Goal: Task Accomplishment & Management: Use online tool/utility

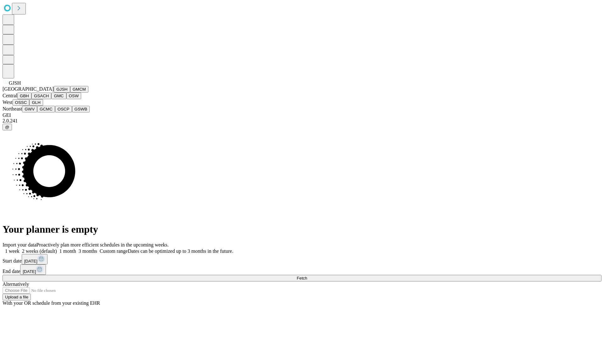
click at [54, 93] on button "GJSH" at bounding box center [62, 89] width 16 height 7
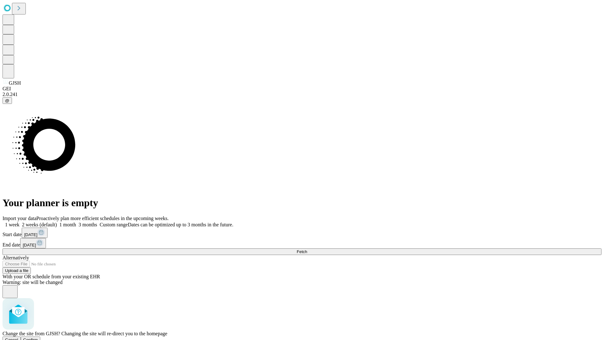
click at [38, 337] on span "Confirm" at bounding box center [30, 339] width 15 height 5
click at [76, 222] on label "1 month" at bounding box center [66, 224] width 19 height 5
click at [307, 249] on span "Fetch" at bounding box center [302, 251] width 10 height 5
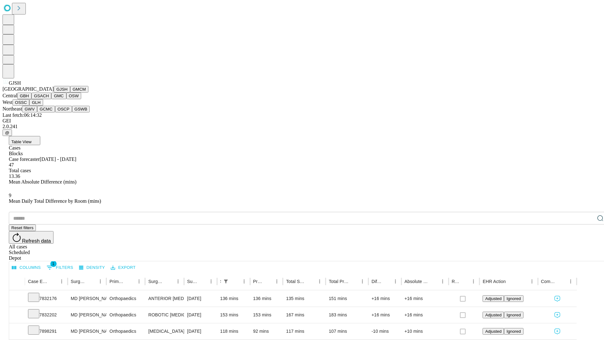
click at [70, 93] on button "GMCM" at bounding box center [79, 89] width 18 height 7
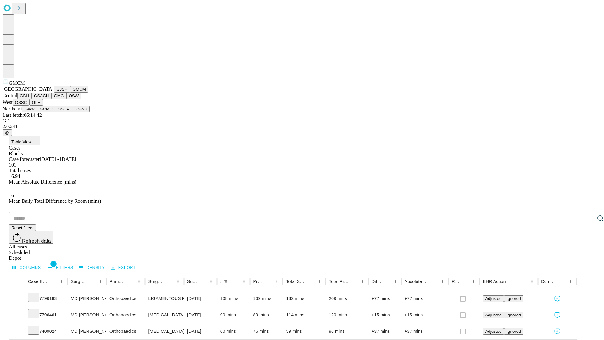
click at [31, 99] on button "GBH" at bounding box center [24, 96] width 14 height 7
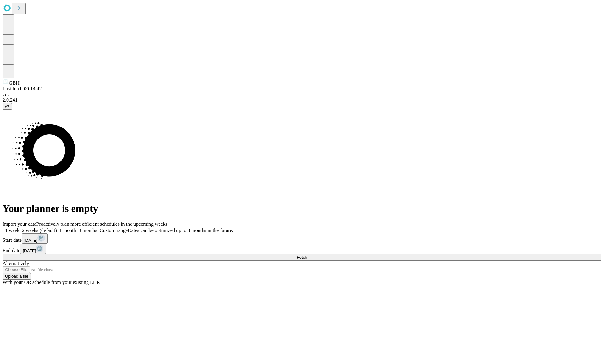
click at [76, 227] on label "1 month" at bounding box center [66, 229] width 19 height 5
click at [307, 255] on span "Fetch" at bounding box center [302, 257] width 10 height 5
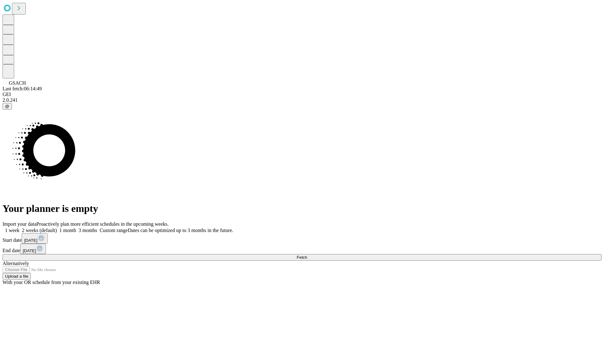
click at [76, 227] on label "1 month" at bounding box center [66, 229] width 19 height 5
click at [307, 255] on span "Fetch" at bounding box center [302, 257] width 10 height 5
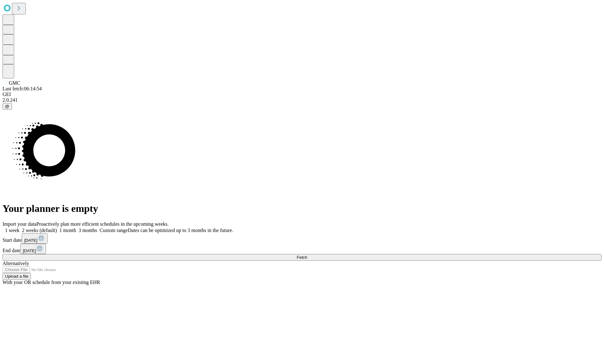
click at [76, 227] on label "1 month" at bounding box center [66, 229] width 19 height 5
click at [307, 255] on span "Fetch" at bounding box center [302, 257] width 10 height 5
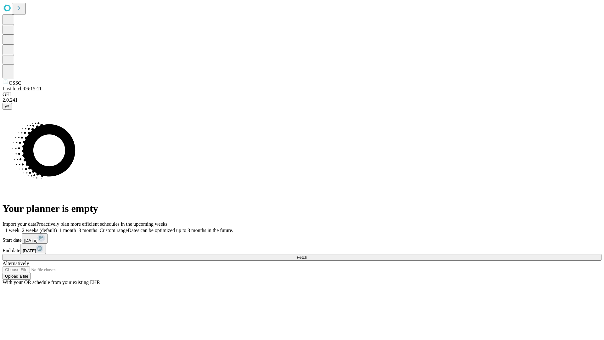
click at [76, 227] on label "1 month" at bounding box center [66, 229] width 19 height 5
click at [307, 255] on span "Fetch" at bounding box center [302, 257] width 10 height 5
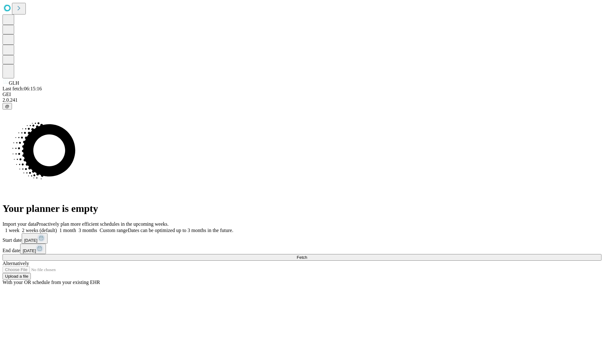
click at [76, 227] on label "1 month" at bounding box center [66, 229] width 19 height 5
click at [307, 255] on span "Fetch" at bounding box center [302, 257] width 10 height 5
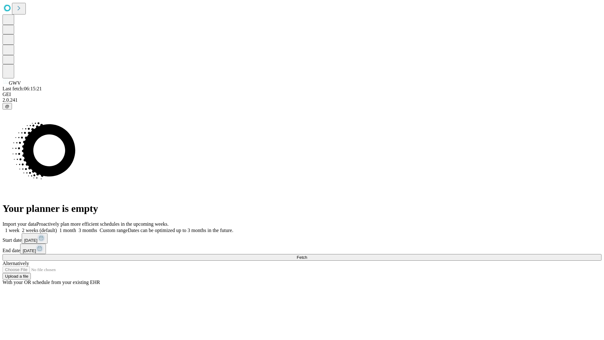
click at [76, 227] on label "1 month" at bounding box center [66, 229] width 19 height 5
click at [307, 255] on span "Fetch" at bounding box center [302, 257] width 10 height 5
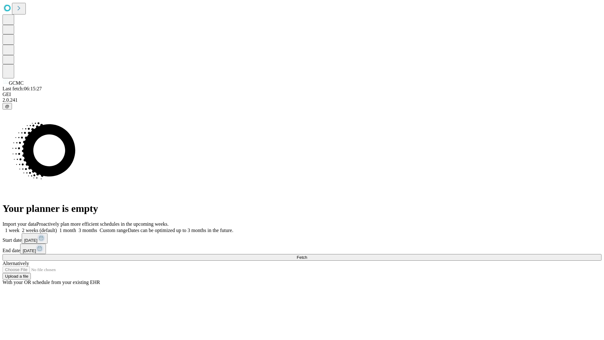
click at [76, 227] on label "1 month" at bounding box center [66, 229] width 19 height 5
click at [307, 255] on span "Fetch" at bounding box center [302, 257] width 10 height 5
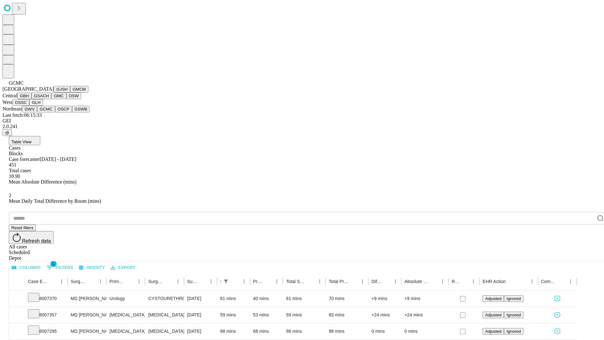
click at [55, 112] on button "OSCP" at bounding box center [63, 109] width 17 height 7
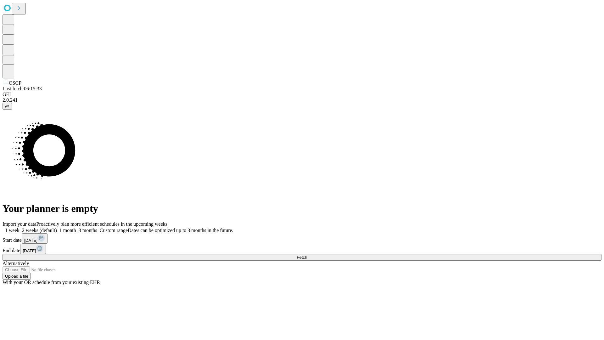
click at [76, 227] on label "1 month" at bounding box center [66, 229] width 19 height 5
click at [307, 255] on span "Fetch" at bounding box center [302, 257] width 10 height 5
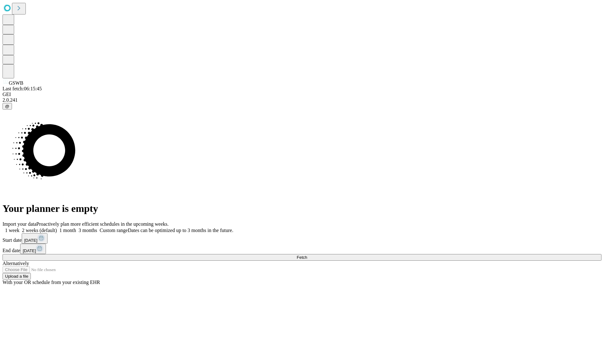
click at [76, 227] on label "1 month" at bounding box center [66, 229] width 19 height 5
click at [307, 255] on span "Fetch" at bounding box center [302, 257] width 10 height 5
